Goal: Find specific page/section: Find specific page/section

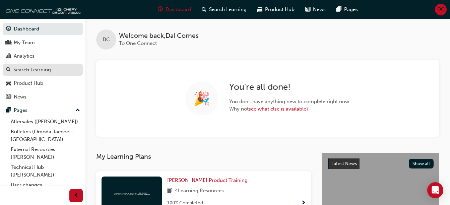
click at [29, 70] on div "Search Learning" at bounding box center [31, 70] width 37 height 8
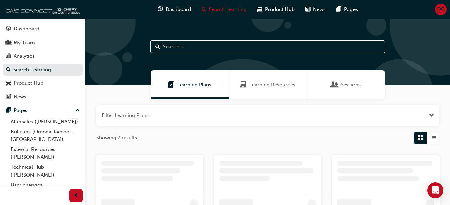
click at [175, 46] on input "text" at bounding box center [267, 46] width 234 height 13
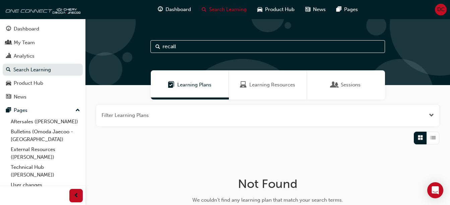
type input "recall"
drag, startPoint x: 181, startPoint y: 44, endPoint x: 139, endPoint y: 50, distance: 42.0
click at [141, 50] on div "recall" at bounding box center [267, 52] width 364 height 66
type input "aacp optimisation"
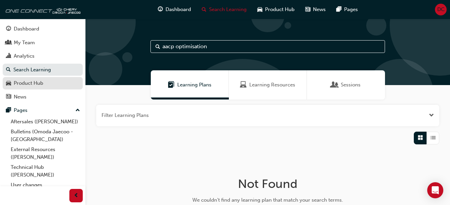
click at [24, 83] on div "Product Hub" at bounding box center [28, 83] width 29 height 8
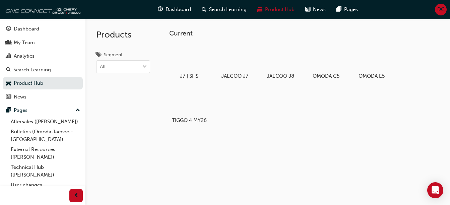
click at [75, 110] on span "up-icon" at bounding box center [77, 110] width 5 height 9
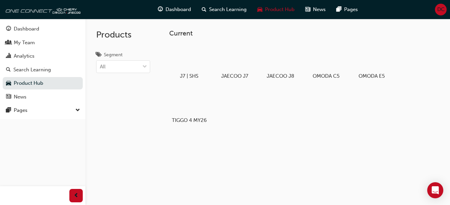
click at [78, 109] on span "down-icon" at bounding box center [77, 110] width 5 height 9
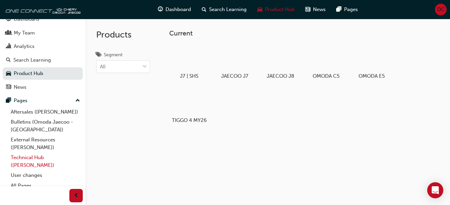
scroll to position [15, 0]
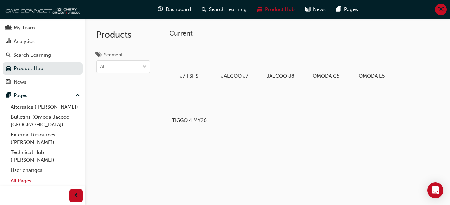
click at [25, 179] on link "All Pages" at bounding box center [45, 180] width 75 height 10
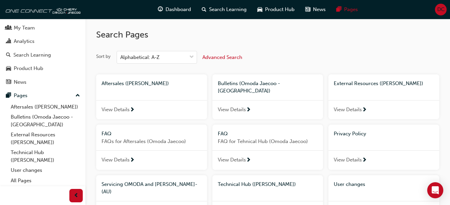
click at [245, 83] on span "Bulletins (Omoda Jaecoo - [GEOGRAPHIC_DATA])" at bounding box center [249, 87] width 62 height 14
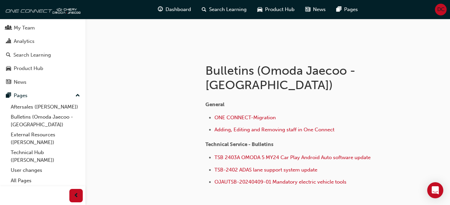
scroll to position [100, 0]
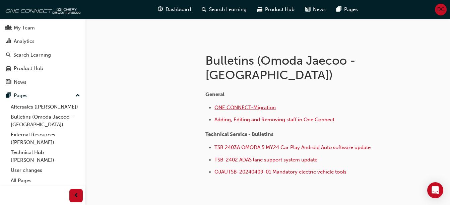
click at [238, 104] on span "ONE CONNECT-Migration" at bounding box center [244, 107] width 61 height 6
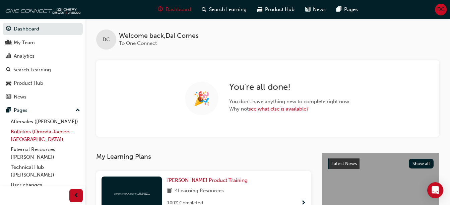
click at [43, 133] on link "Bulletins (Omoda Jaecoo - [GEOGRAPHIC_DATA])" at bounding box center [45, 136] width 75 height 18
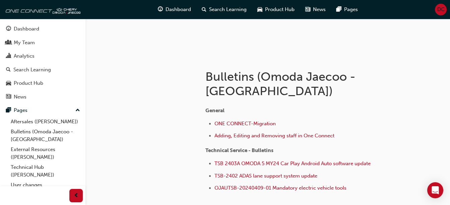
scroll to position [100, 0]
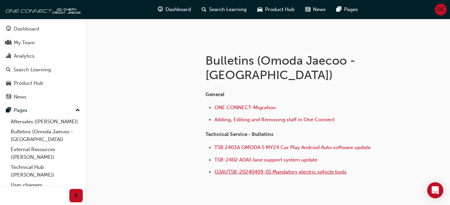
click at [282, 169] on span "OJAUTSB-20240409-01 Mandatory electric vehicle tools" at bounding box center [280, 172] width 132 height 6
